Goal: Navigation & Orientation: Find specific page/section

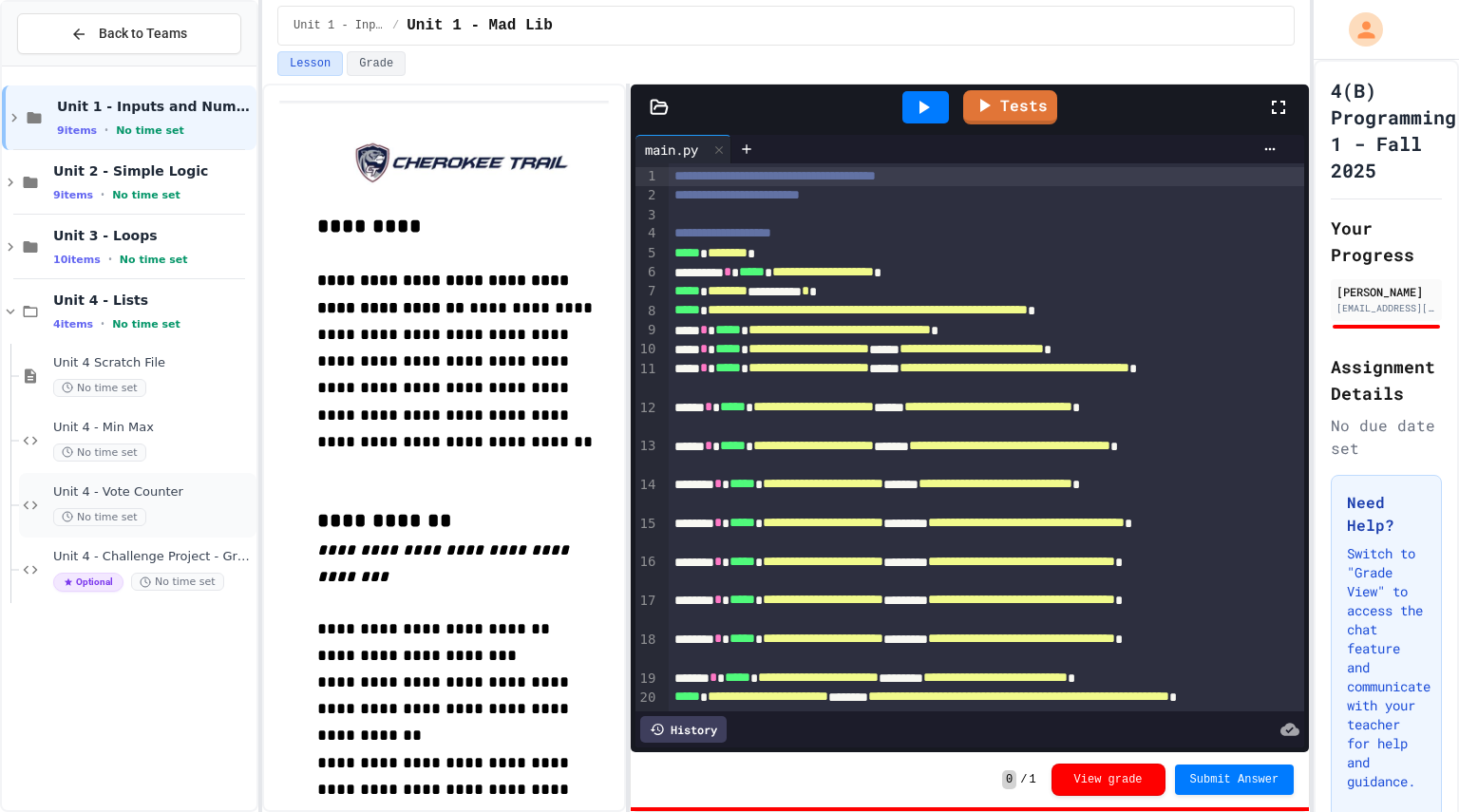
click at [190, 503] on div "Unit 4 - Vote Counter No time set" at bounding box center [153, 505] width 200 height 42
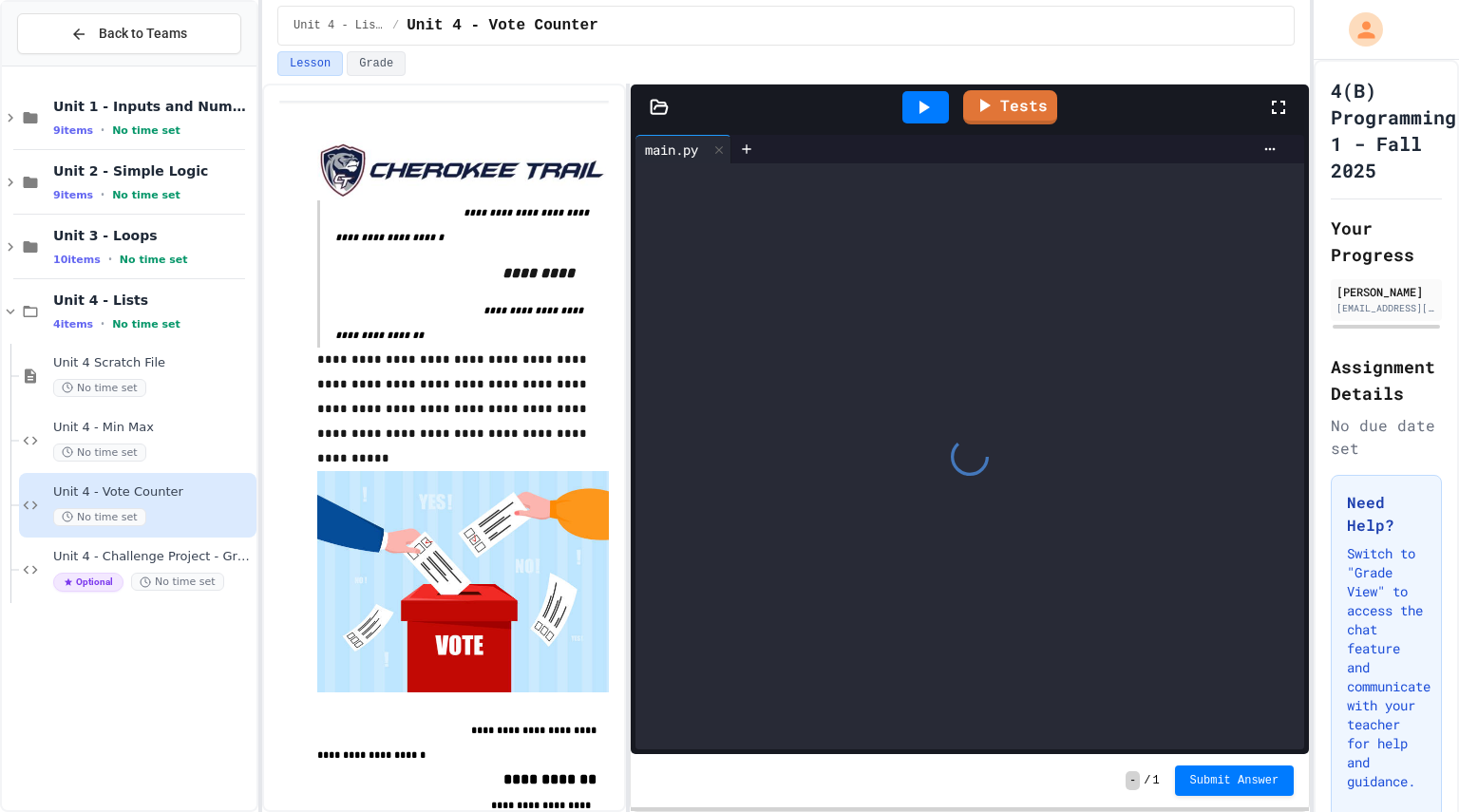
click at [127, 6] on div "Back to Teams" at bounding box center [129, 34] width 254 height 64
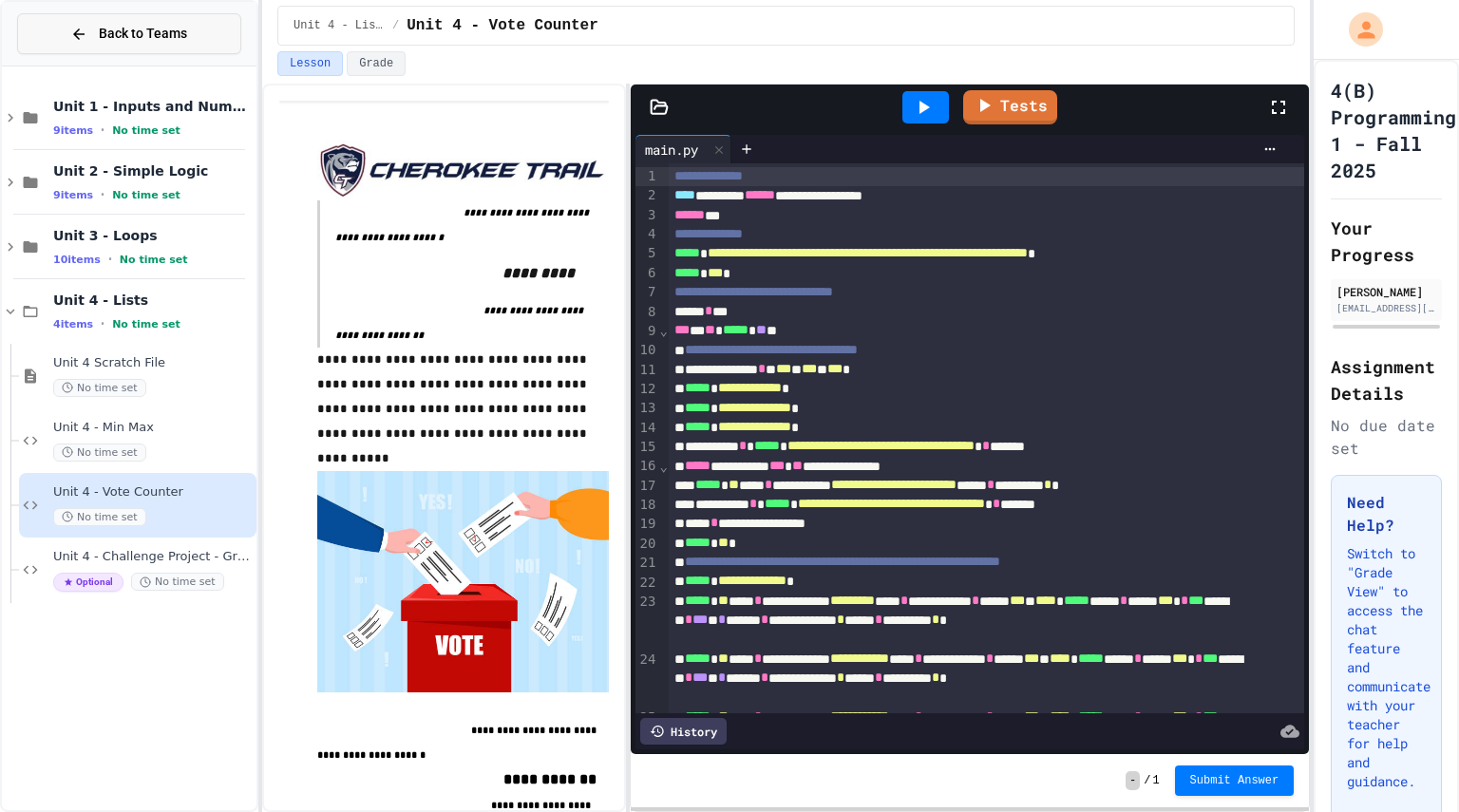
click at [128, 37] on span "Back to Teams" at bounding box center [143, 34] width 88 height 20
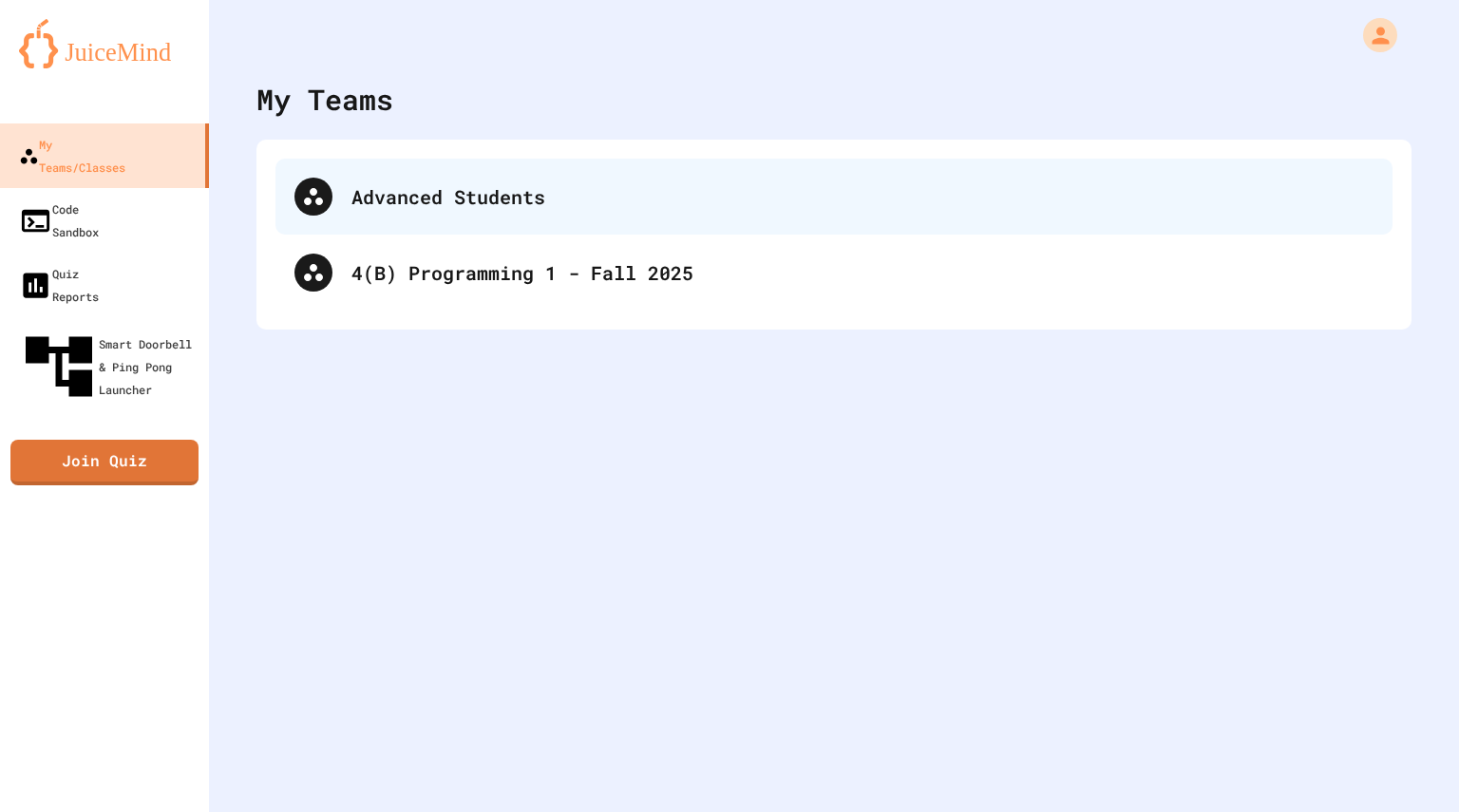
click at [560, 225] on div "Advanced Students" at bounding box center [834, 196] width 1118 height 76
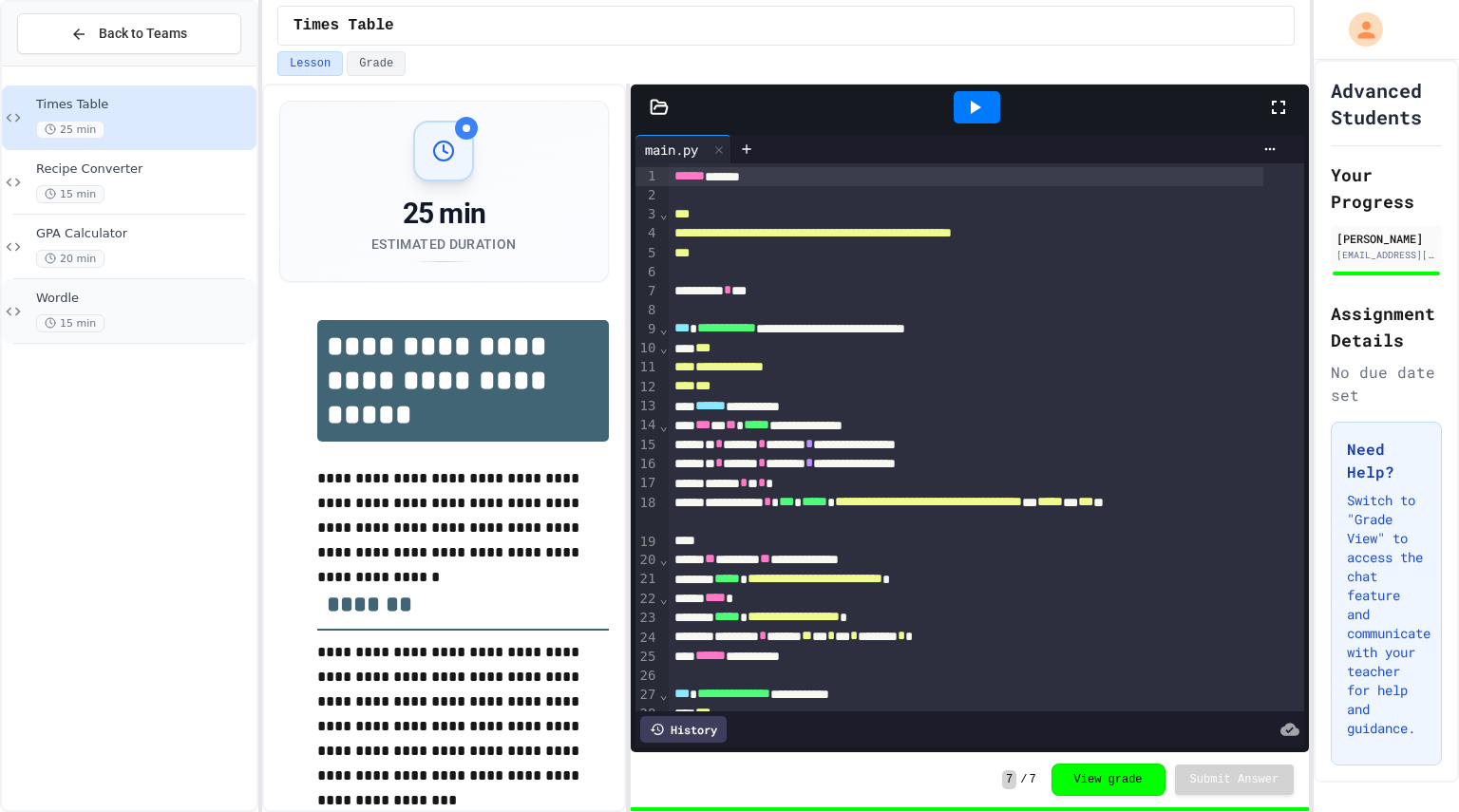
click at [153, 319] on div "15 min" at bounding box center [145, 323] width 217 height 18
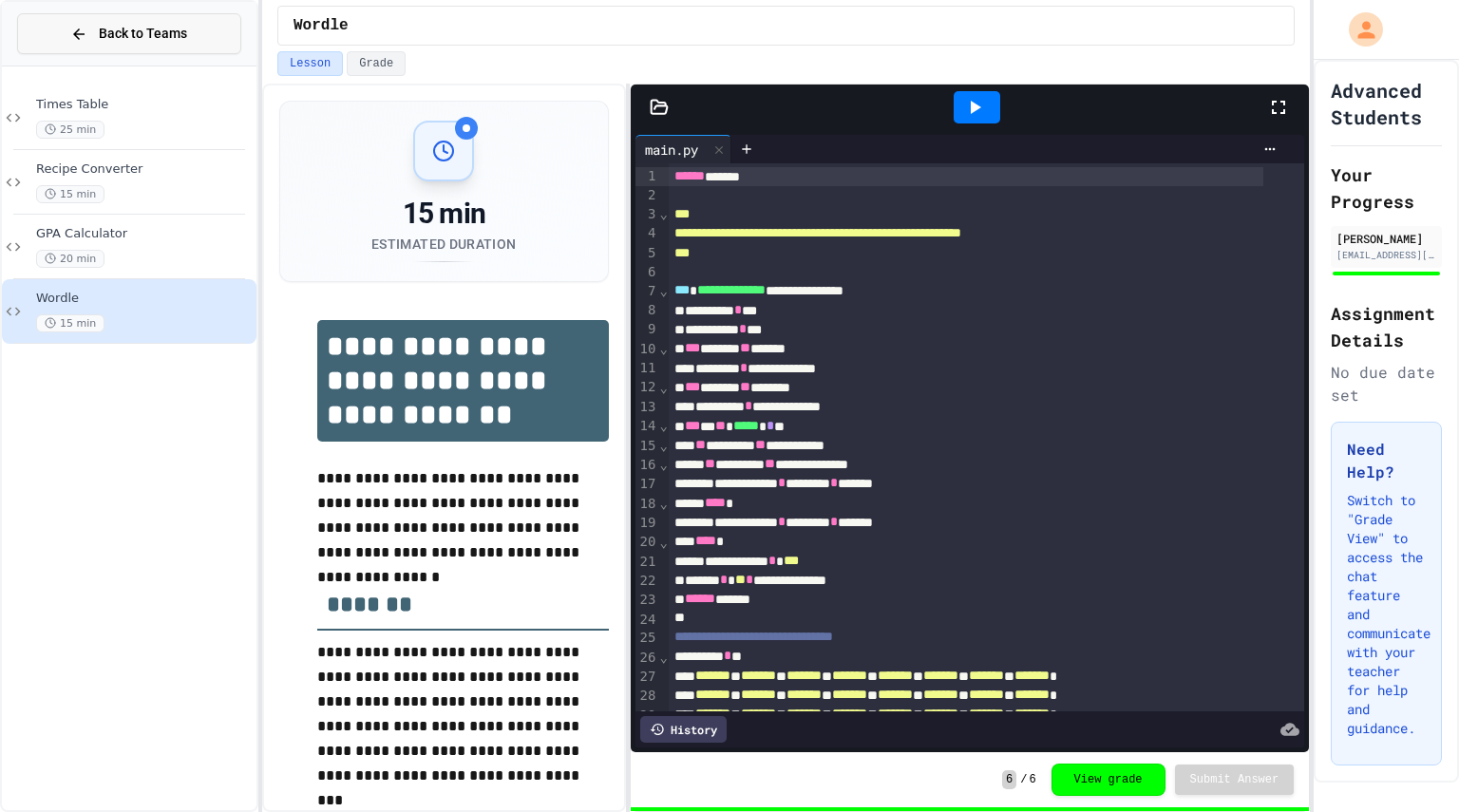
click at [48, 35] on button "Back to Teams" at bounding box center [129, 34] width 224 height 41
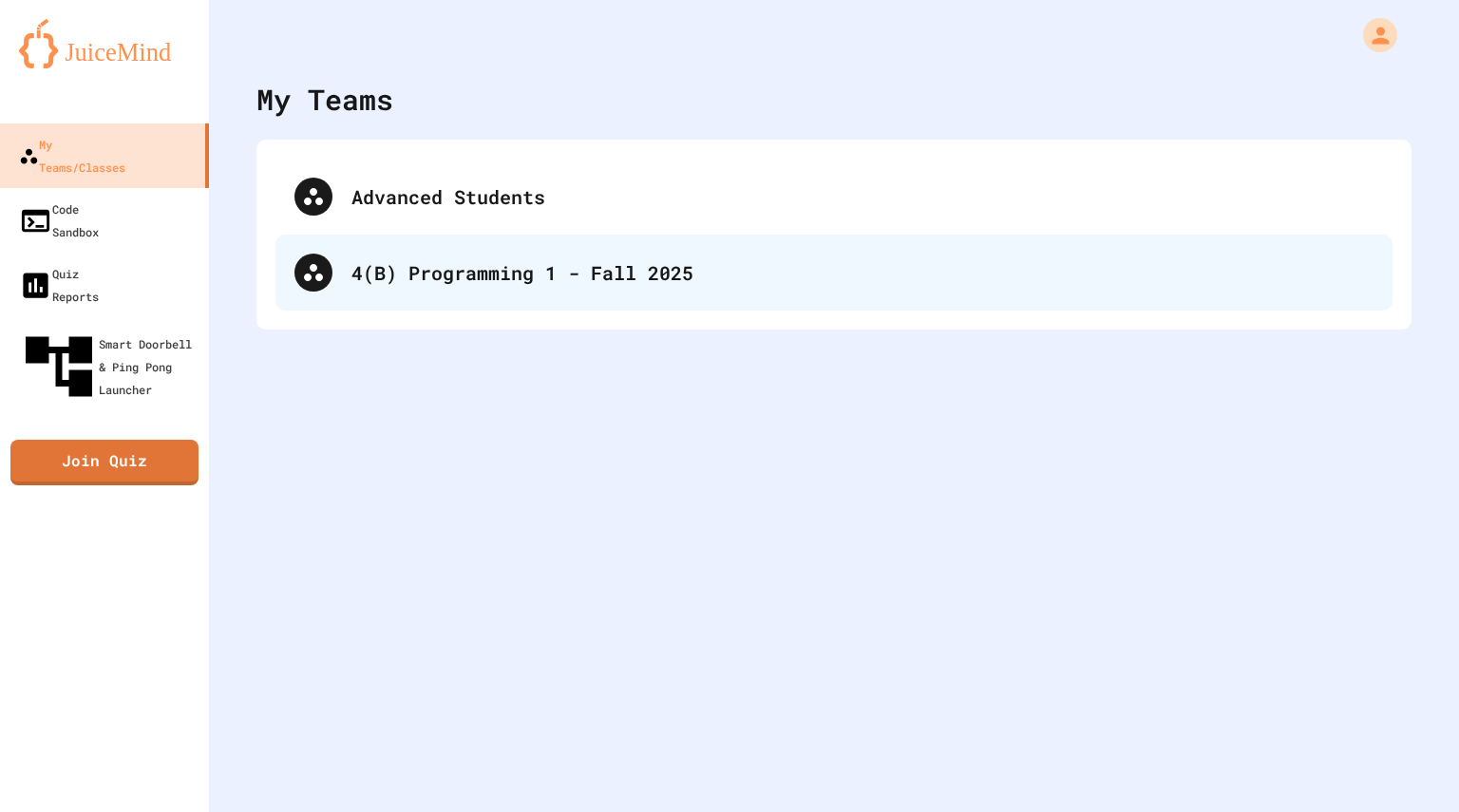
click at [347, 290] on div "4(B) Programming 1 - Fall 2025" at bounding box center [834, 272] width 1118 height 76
